Goal: Task Accomplishment & Management: Use online tool/utility

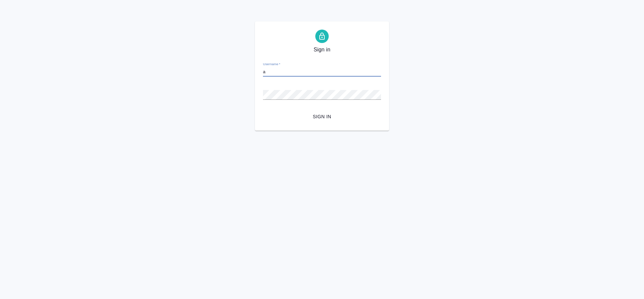
type input "[EMAIL_ADDRESS][DOMAIN_NAME]"
click at [263, 110] on button "Sign in" at bounding box center [322, 116] width 118 height 12
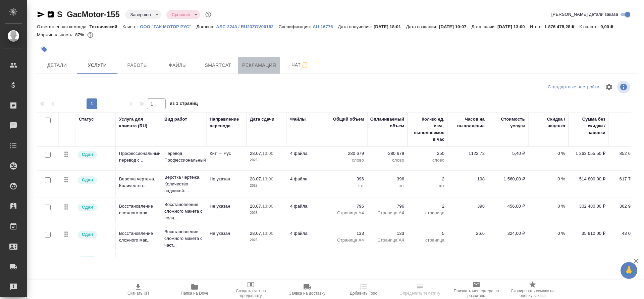
click at [255, 69] on span "Рекламация" at bounding box center [259, 65] width 34 height 8
click at [219, 69] on span "Smartcat" at bounding box center [218, 65] width 32 height 8
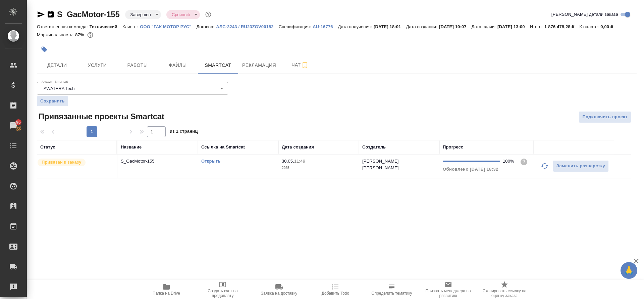
click at [208, 163] on link "Открыть" at bounding box center [210, 160] width 19 height 5
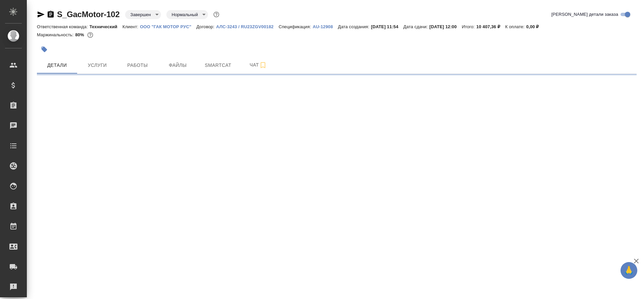
select select "RU"
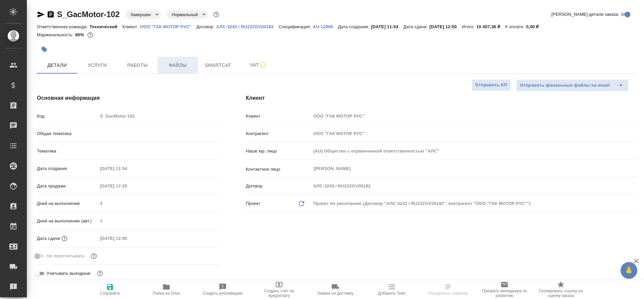
type input "Локализация"
type textarea "x"
click at [207, 69] on button "Smartcat" at bounding box center [218, 65] width 40 height 17
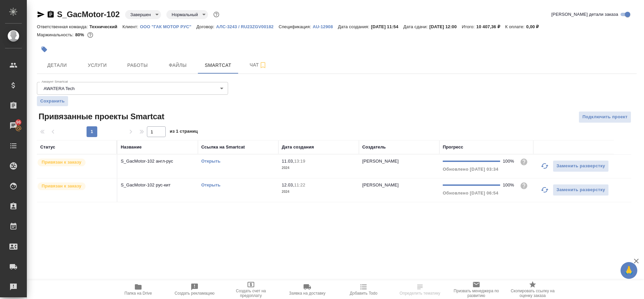
click at [216, 163] on link "Открыть" at bounding box center [210, 160] width 19 height 5
